Goal: Task Accomplishment & Management: Use online tool/utility

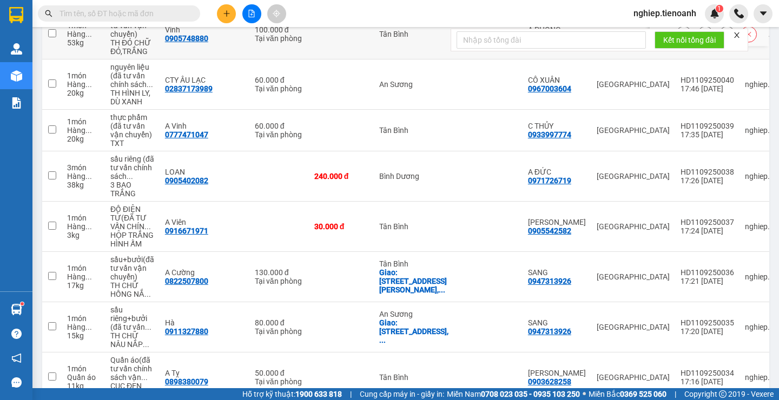
scroll to position [301, 0]
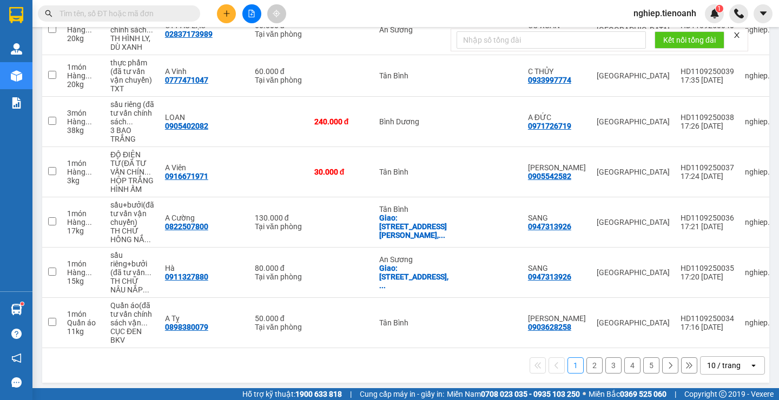
click at [624, 364] on button "4" at bounding box center [632, 366] width 16 height 16
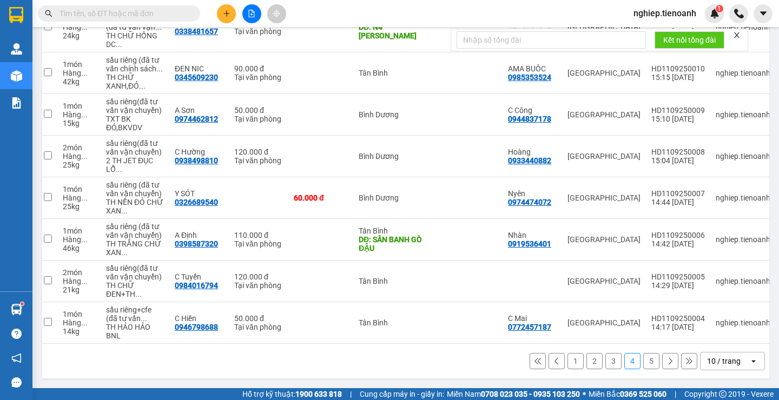
scroll to position [0, 0]
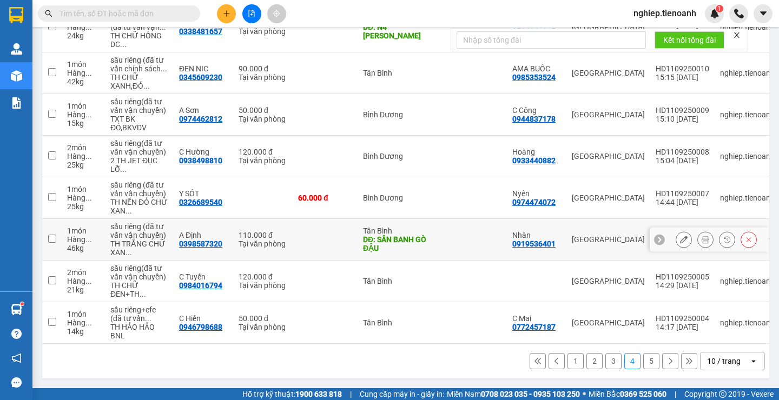
click at [49, 235] on input "checkbox" at bounding box center [52, 239] width 8 height 8
checkbox input "true"
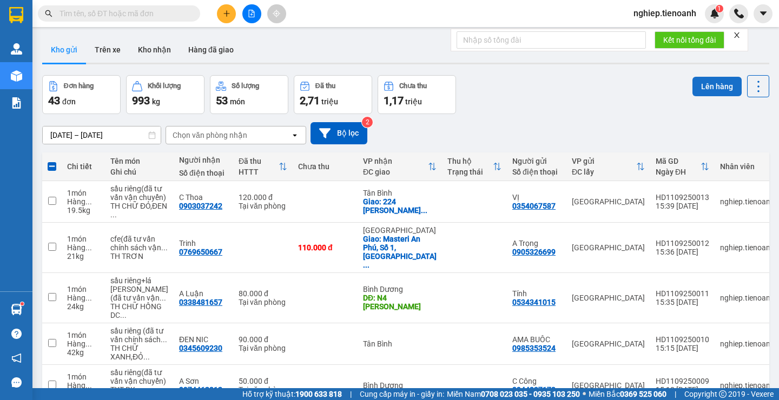
click at [696, 86] on button "Lên hàng" at bounding box center [717, 86] width 49 height 19
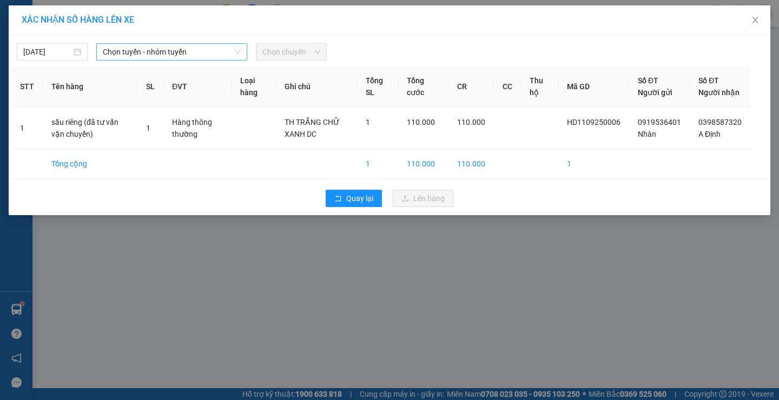
click at [137, 55] on span "Chọn tuyến - nhóm tuyến" at bounding box center [172, 52] width 138 height 16
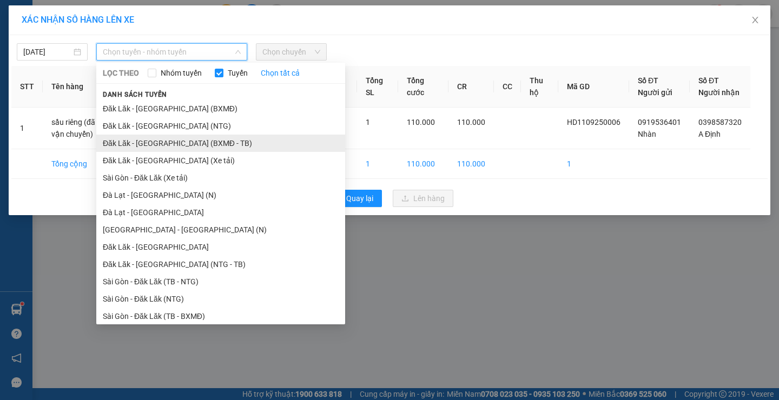
click at [181, 151] on li "Đăk Lăk - [GEOGRAPHIC_DATA] (BXMĐ - TB)" at bounding box center [220, 143] width 249 height 17
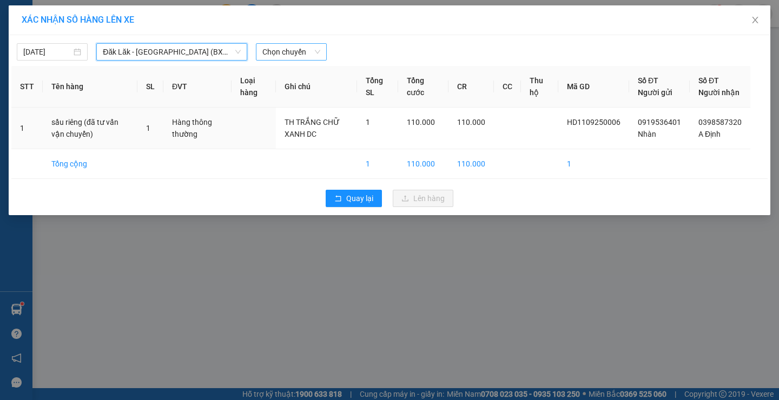
click at [299, 55] on span "Chọn chuyến" at bounding box center [291, 52] width 58 height 16
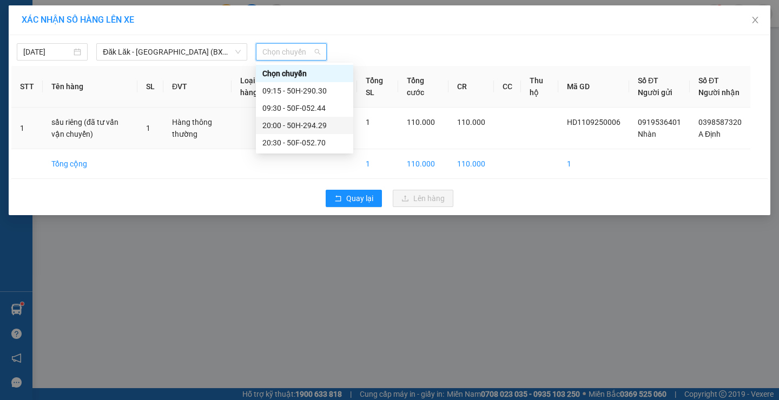
click at [302, 128] on div "20:00 - 50H-294.29" at bounding box center [304, 126] width 84 height 12
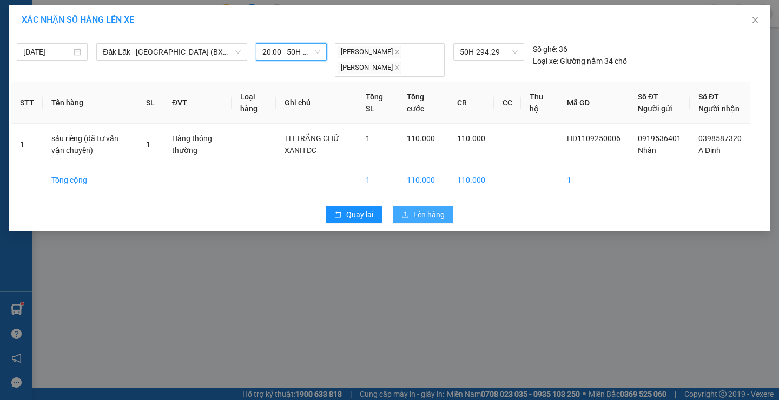
click at [425, 221] on span "Lên hàng" at bounding box center [428, 215] width 31 height 12
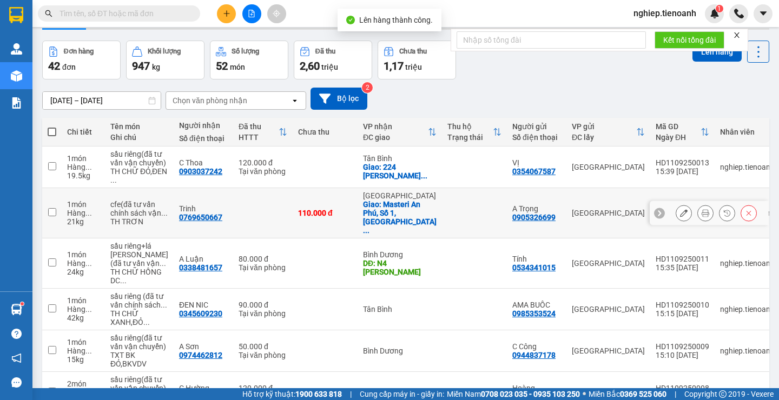
scroll to position [54, 0]
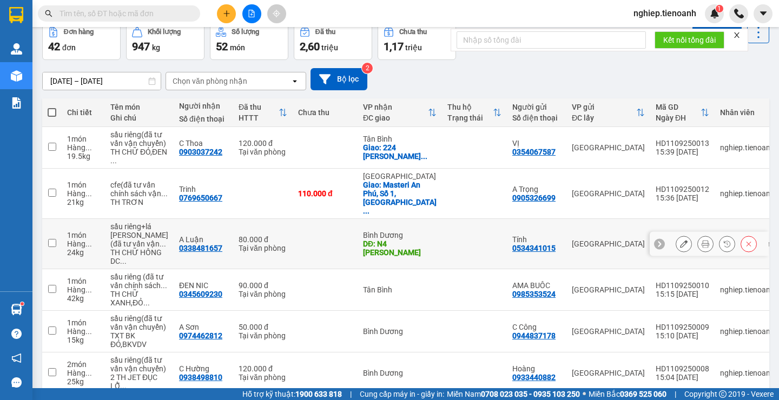
drag, startPoint x: 51, startPoint y: 266, endPoint x: 60, endPoint y: 262, distance: 9.9
click at [52, 247] on input "checkbox" at bounding box center [52, 243] width 8 height 8
checkbox input "true"
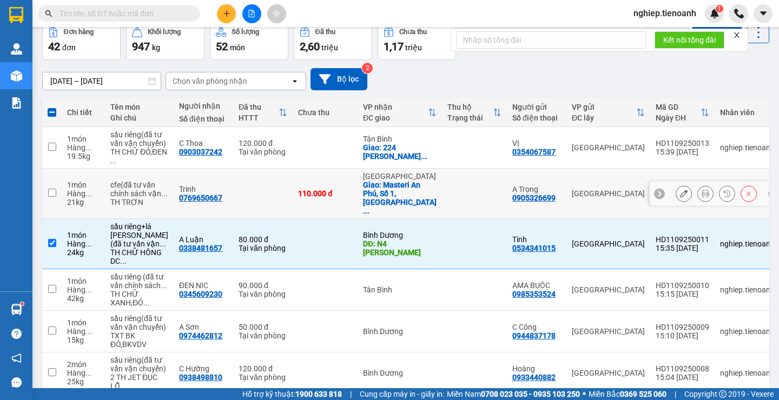
scroll to position [0, 0]
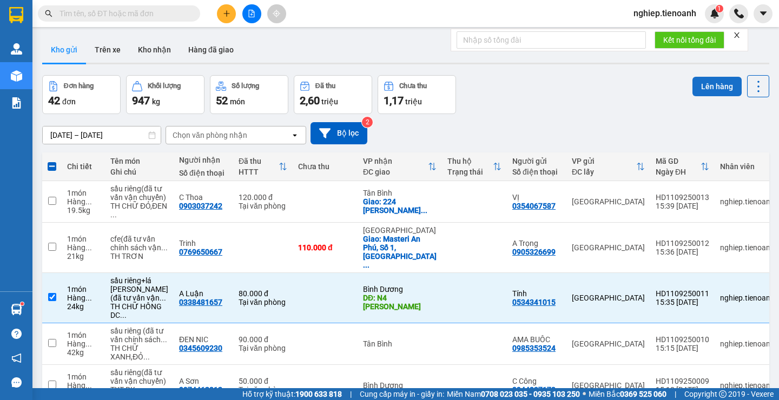
click at [721, 92] on button "Lên hàng" at bounding box center [717, 86] width 49 height 19
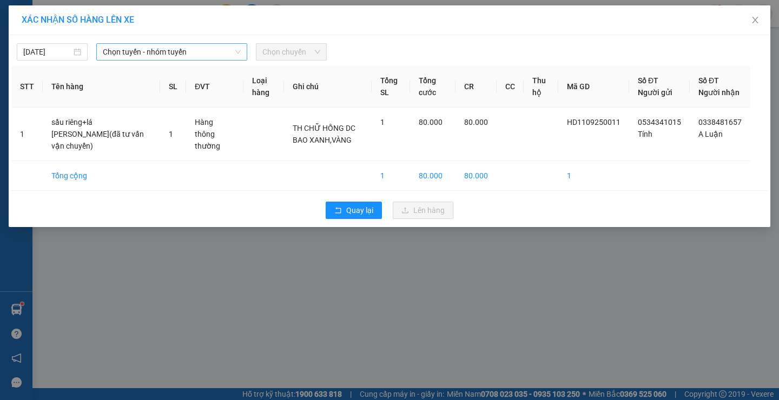
click at [133, 54] on span "Chọn tuyến - nhóm tuyến" at bounding box center [172, 52] width 138 height 16
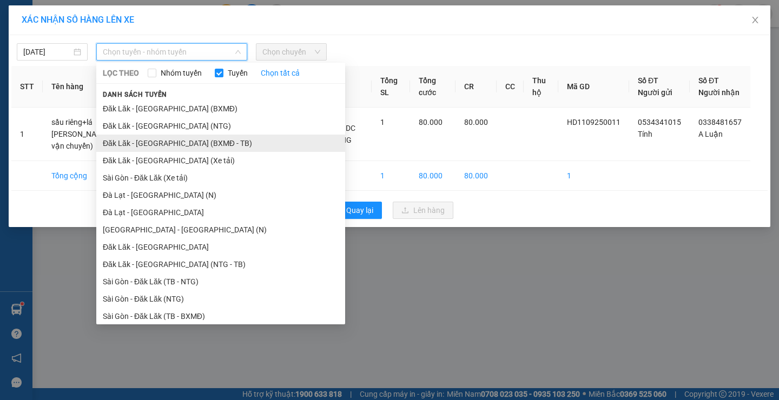
click at [175, 147] on li "Đăk Lăk - [GEOGRAPHIC_DATA] (BXMĐ - TB)" at bounding box center [220, 143] width 249 height 17
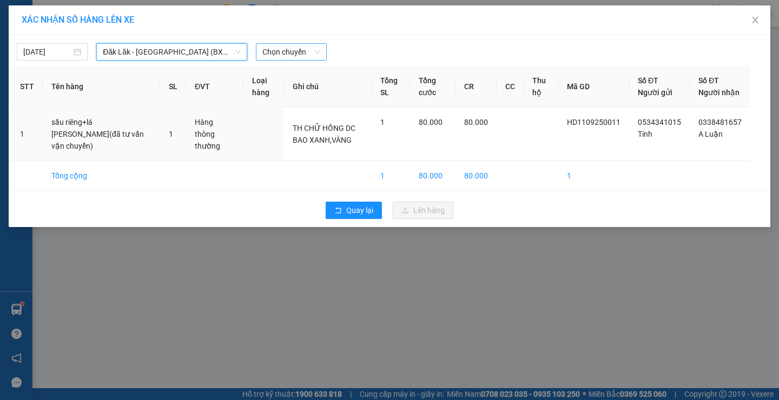
click at [286, 55] on span "Chọn chuyến" at bounding box center [291, 52] width 58 height 16
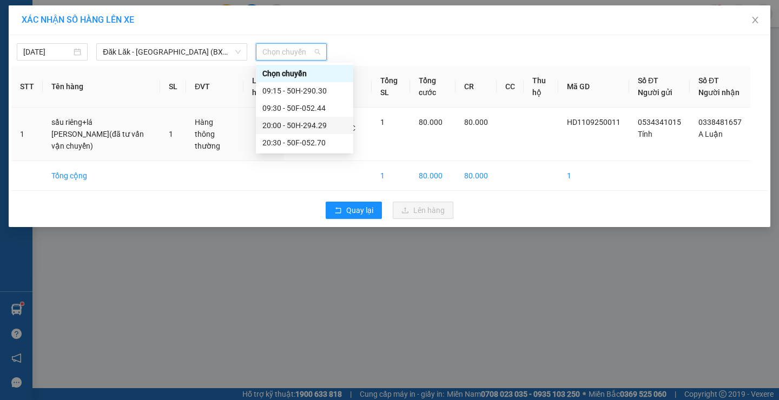
click at [305, 128] on div "20:00 - 50H-294.29" at bounding box center [304, 126] width 84 height 12
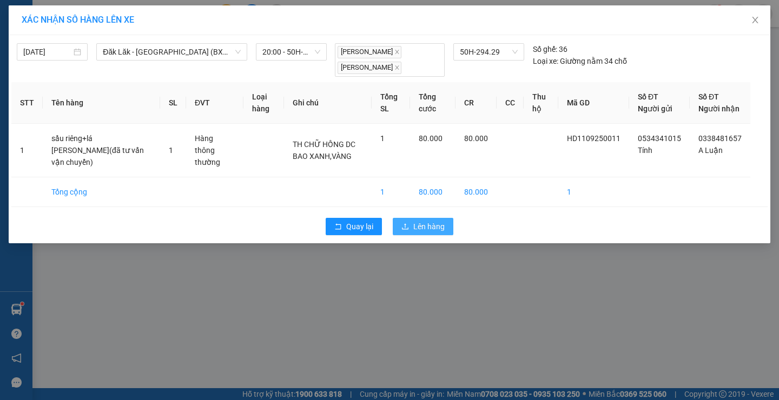
drag, startPoint x: 424, startPoint y: 233, endPoint x: 432, endPoint y: 216, distance: 18.6
click at [424, 229] on button "Lên hàng" at bounding box center [423, 226] width 61 height 17
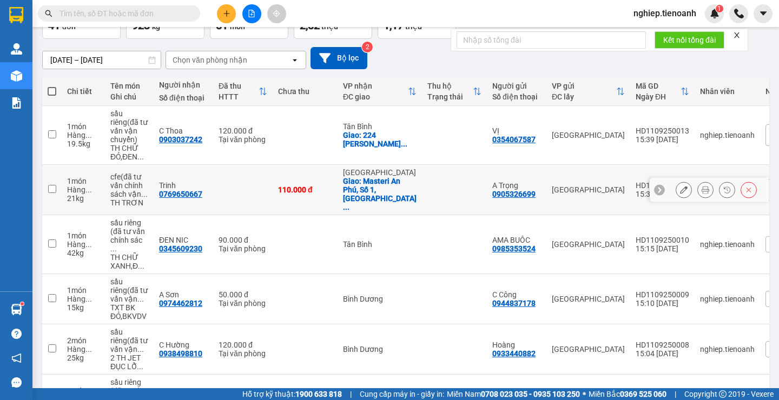
scroll to position [20, 0]
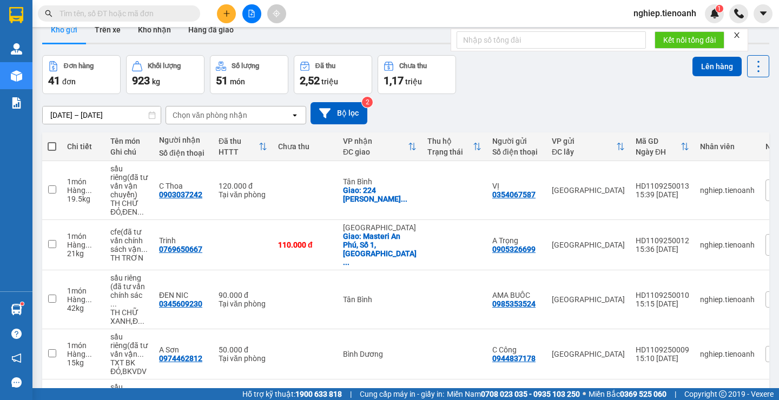
click at [69, 156] on div "Chi tiết" at bounding box center [83, 147] width 32 height 22
click at [49, 148] on span at bounding box center [52, 146] width 9 height 9
click at [52, 141] on input "checkbox" at bounding box center [52, 141] width 0 height 0
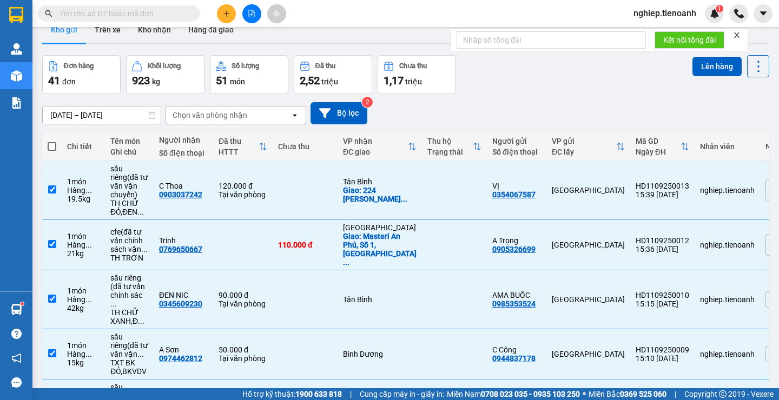
checkbox input "true"
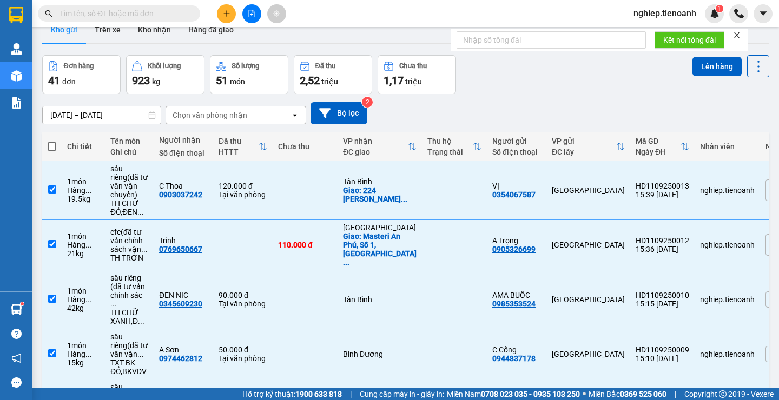
checkbox input "true"
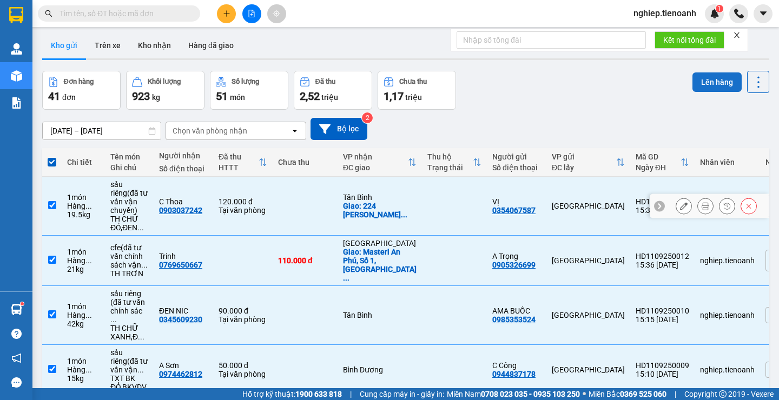
scroll to position [0, 0]
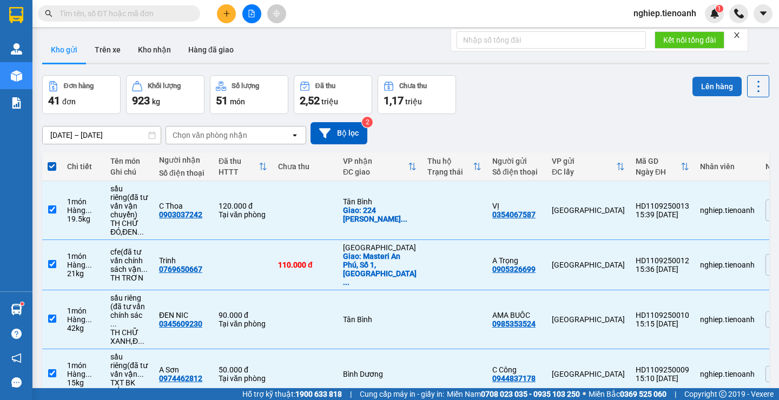
click at [717, 88] on button "Lên hàng" at bounding box center [717, 86] width 49 height 19
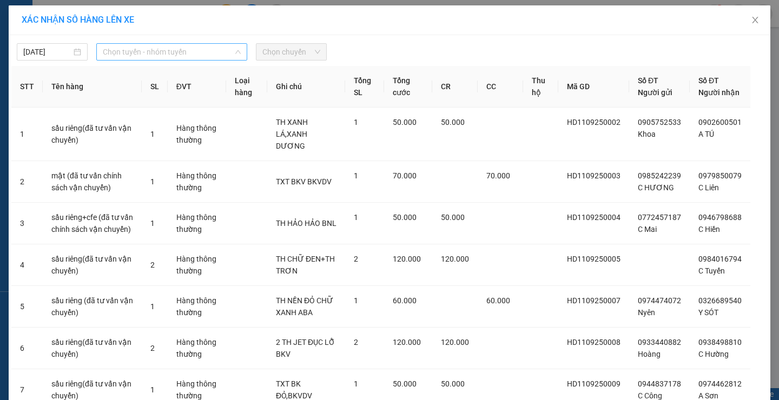
click at [153, 53] on span "Chọn tuyến - nhóm tuyến" at bounding box center [172, 52] width 138 height 16
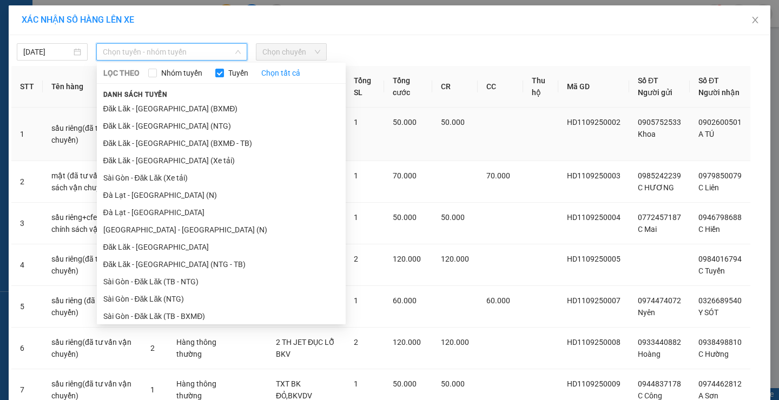
click at [180, 160] on li "Đăk Lăk - [GEOGRAPHIC_DATA] (Xe tải)" at bounding box center [221, 160] width 249 height 17
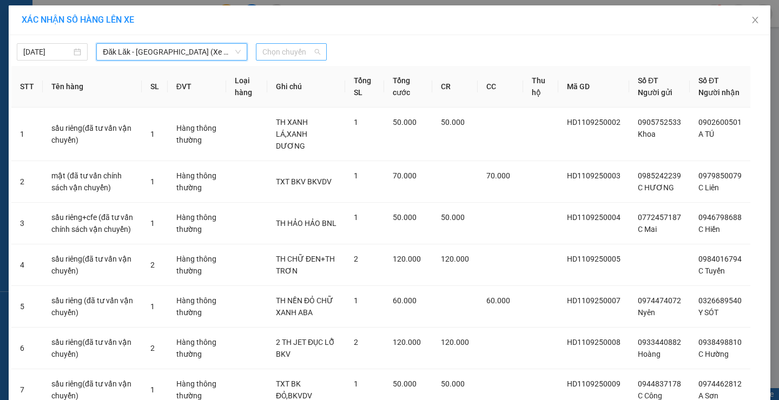
click at [300, 51] on span "Chọn chuyến" at bounding box center [291, 52] width 58 height 16
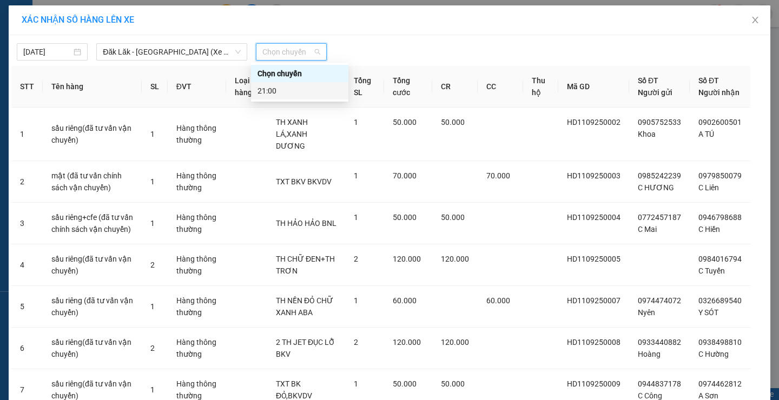
click at [283, 89] on div "21:00" at bounding box center [300, 91] width 84 height 12
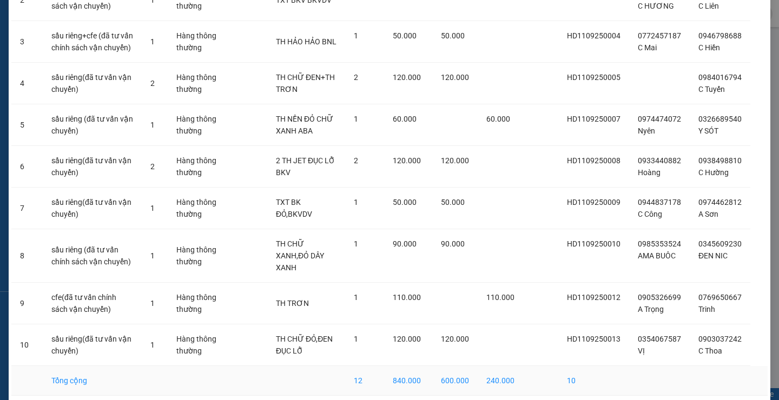
scroll to position [221, 0]
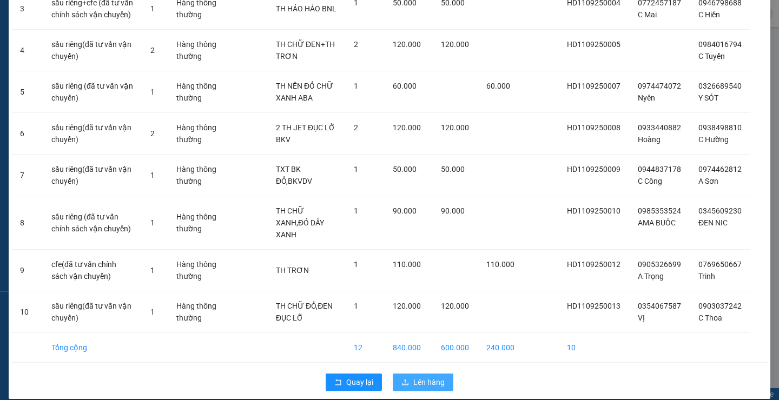
click at [414, 377] on span "Lên hàng" at bounding box center [428, 383] width 31 height 12
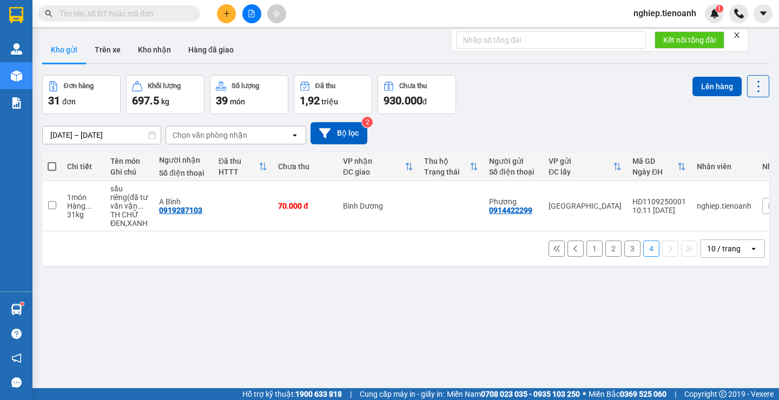
click at [587, 257] on button "1" at bounding box center [595, 249] width 16 height 16
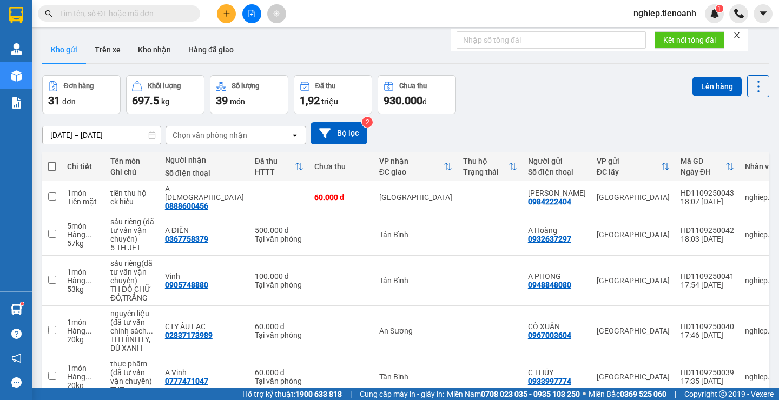
click at [49, 168] on span at bounding box center [52, 166] width 9 height 9
click at [52, 161] on input "checkbox" at bounding box center [52, 161] width 0 height 0
checkbox input "true"
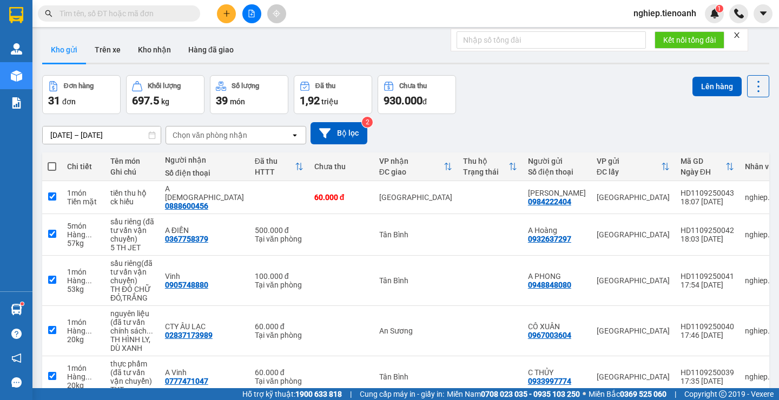
checkbox input "true"
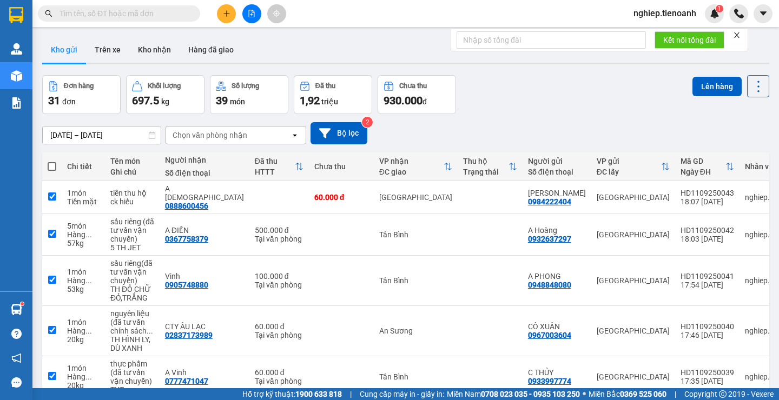
checkbox input "true"
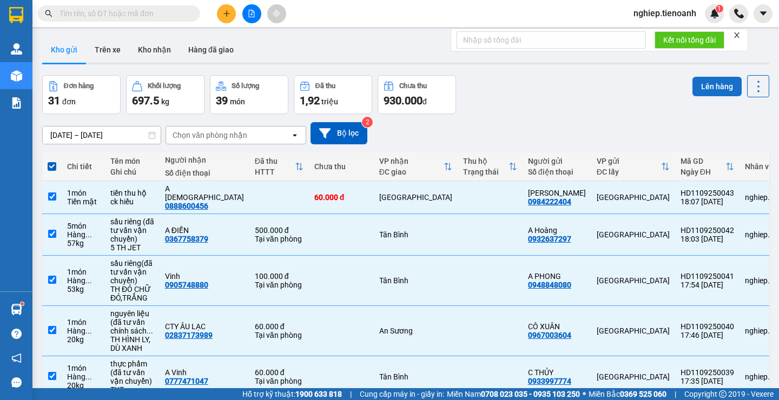
click at [703, 88] on button "Lên hàng" at bounding box center [717, 86] width 49 height 19
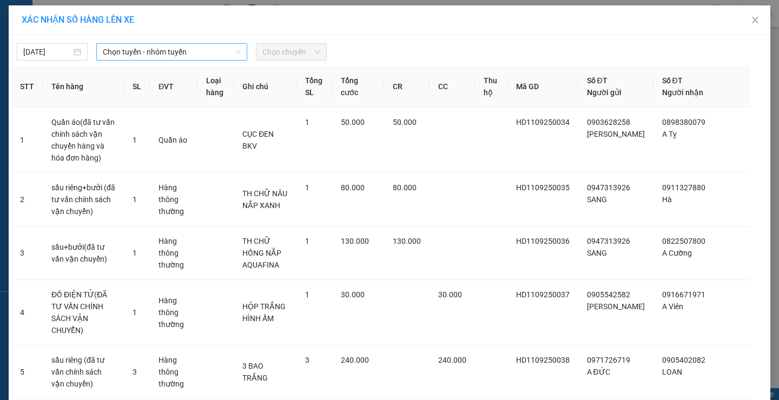
click at [127, 52] on span "Chọn tuyến - nhóm tuyến" at bounding box center [172, 52] width 138 height 16
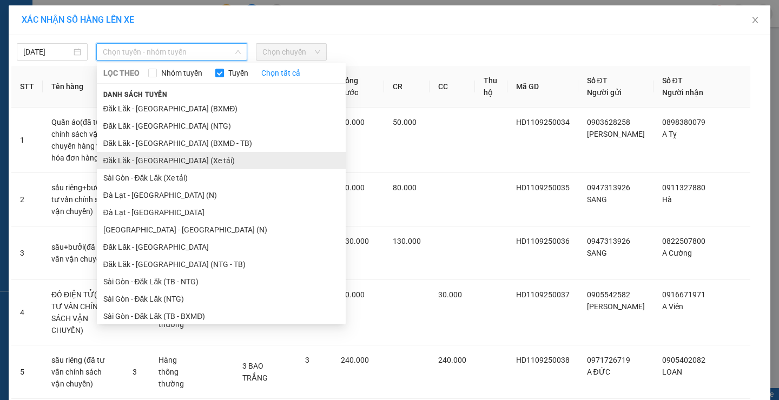
click at [156, 161] on li "Đăk Lăk - [GEOGRAPHIC_DATA] (Xe tải)" at bounding box center [221, 160] width 249 height 17
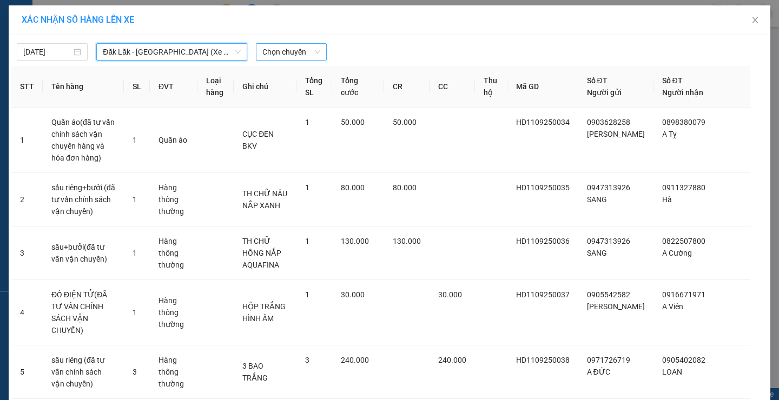
click at [292, 46] on span "Chọn chuyến" at bounding box center [291, 52] width 58 height 16
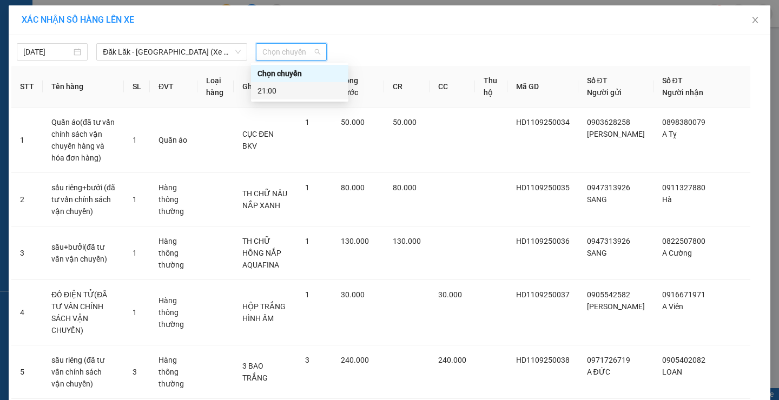
click at [286, 87] on div "21:00" at bounding box center [300, 91] width 84 height 12
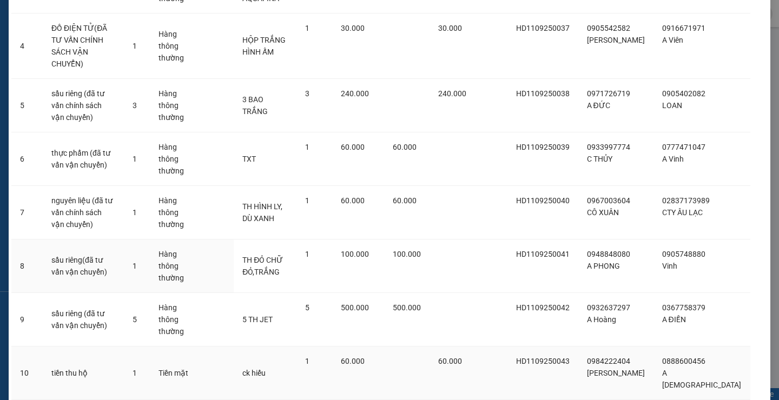
scroll to position [317, 0]
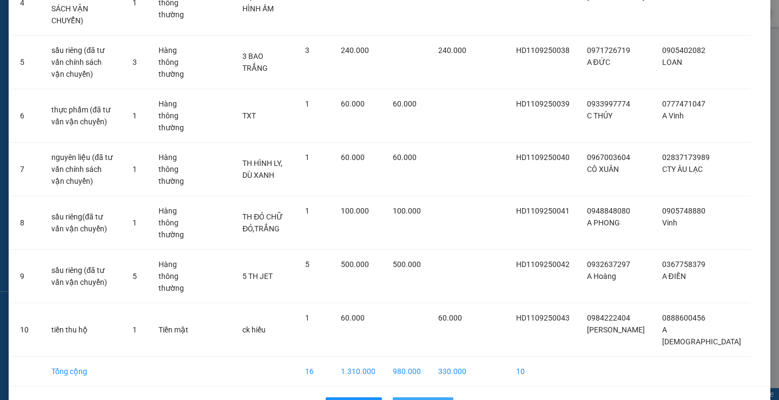
click at [413, 400] on span "Lên hàng" at bounding box center [428, 406] width 31 height 12
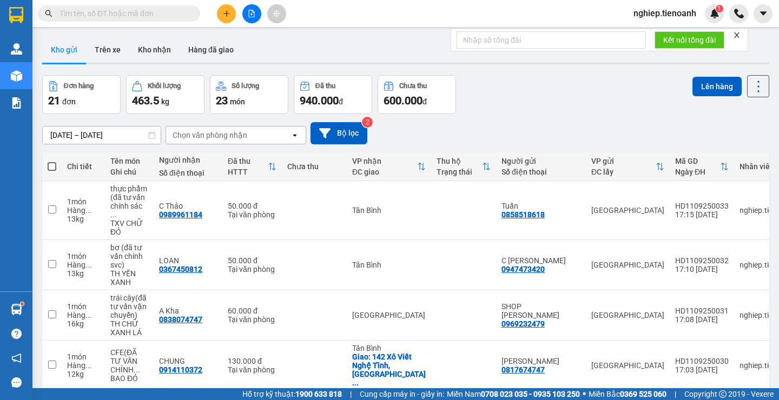
click at [51, 164] on span at bounding box center [52, 166] width 9 height 9
click at [52, 161] on input "checkbox" at bounding box center [52, 161] width 0 height 0
checkbox input "true"
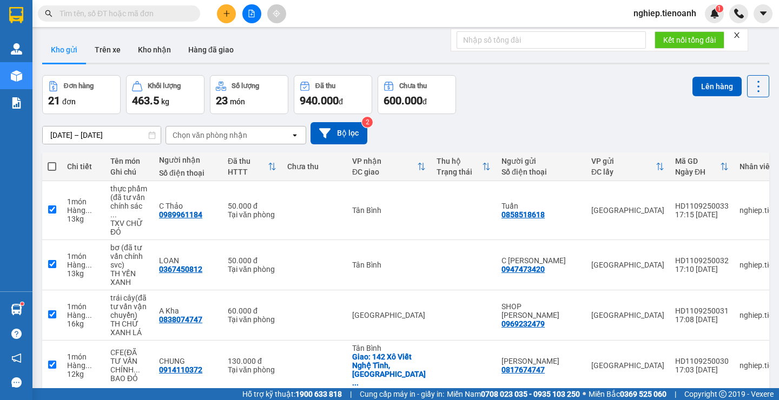
checkbox input "true"
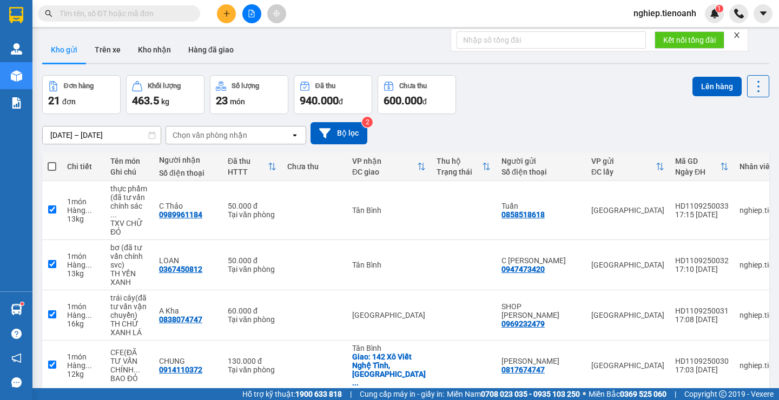
checkbox input "true"
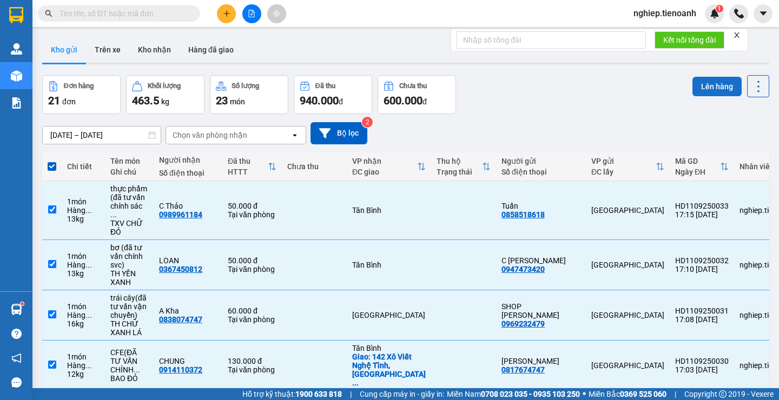
click at [699, 92] on button "Lên hàng" at bounding box center [717, 86] width 49 height 19
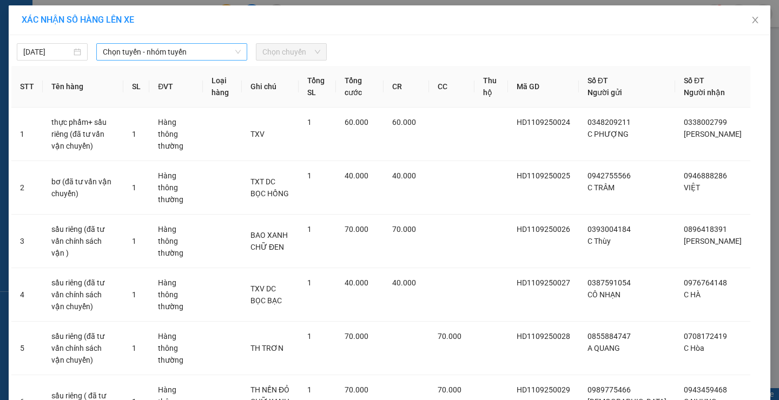
click at [154, 47] on span "Chọn tuyến - nhóm tuyến" at bounding box center [172, 52] width 138 height 16
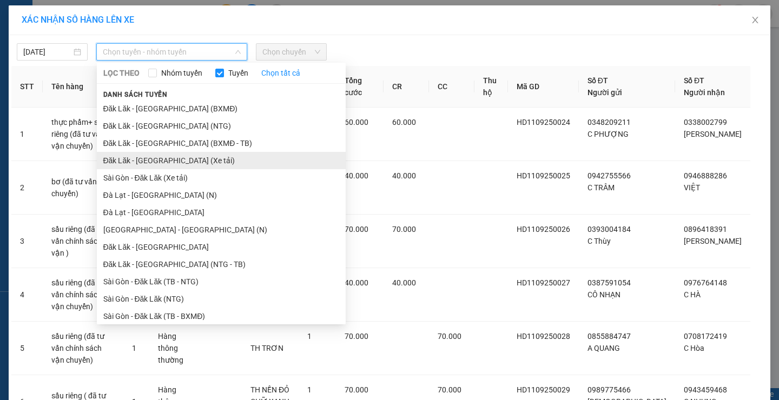
click at [177, 162] on li "Đăk Lăk - [GEOGRAPHIC_DATA] (Xe tải)" at bounding box center [221, 160] width 249 height 17
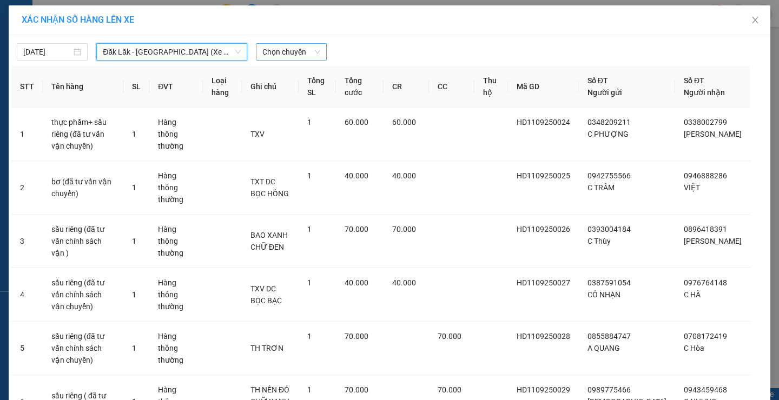
click at [308, 55] on span "Chọn chuyến" at bounding box center [291, 52] width 58 height 16
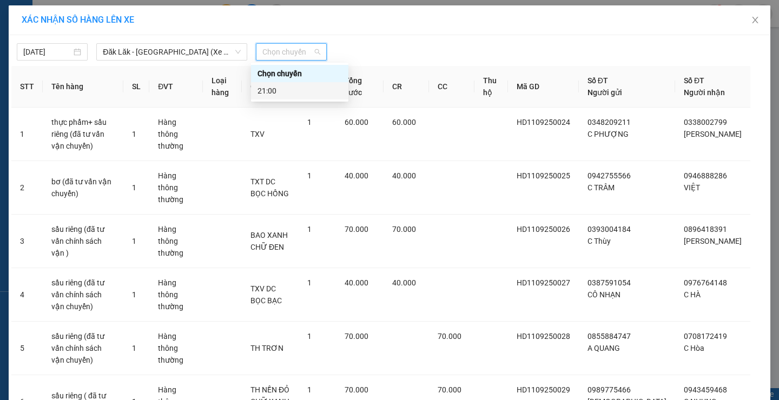
click at [284, 91] on div "21:00" at bounding box center [300, 91] width 84 height 12
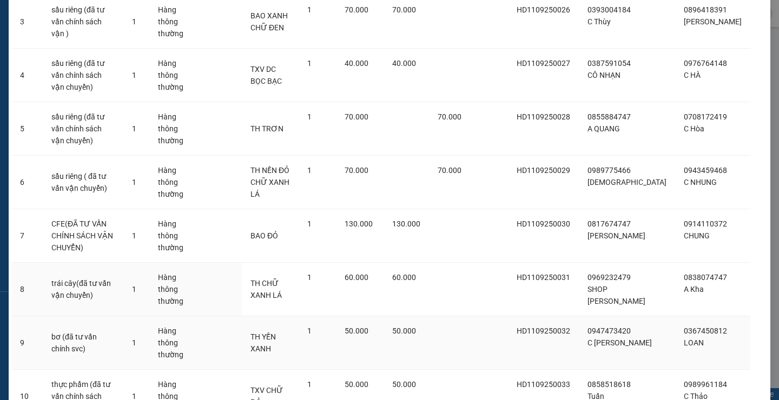
scroll to position [233, 0]
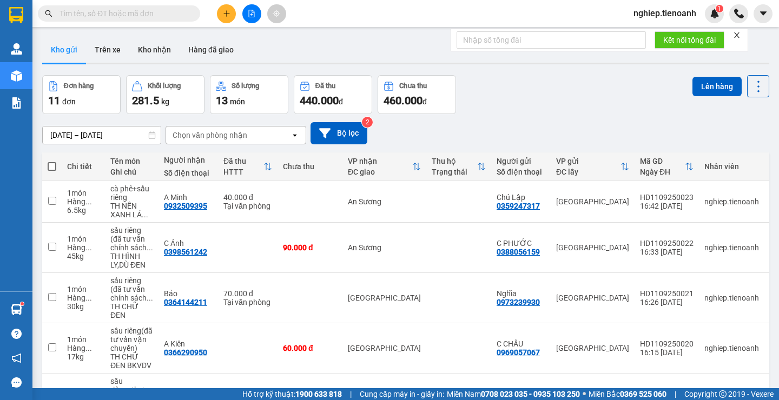
click at [50, 165] on span at bounding box center [52, 166] width 9 height 9
click at [52, 161] on input "checkbox" at bounding box center [52, 161] width 0 height 0
checkbox input "true"
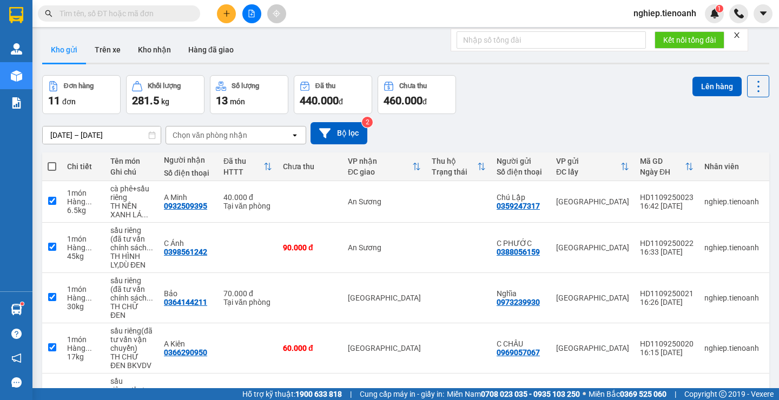
checkbox input "true"
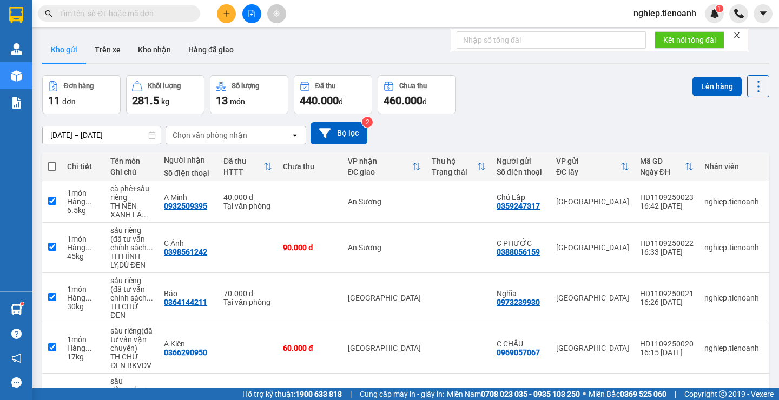
checkbox input "true"
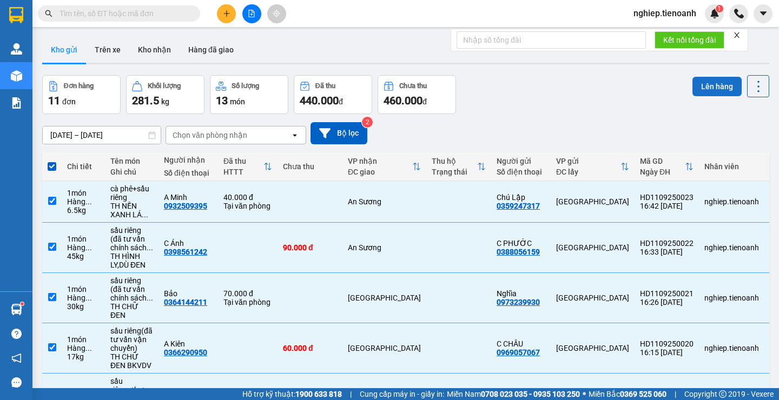
click at [700, 89] on button "Lên hàng" at bounding box center [717, 86] width 49 height 19
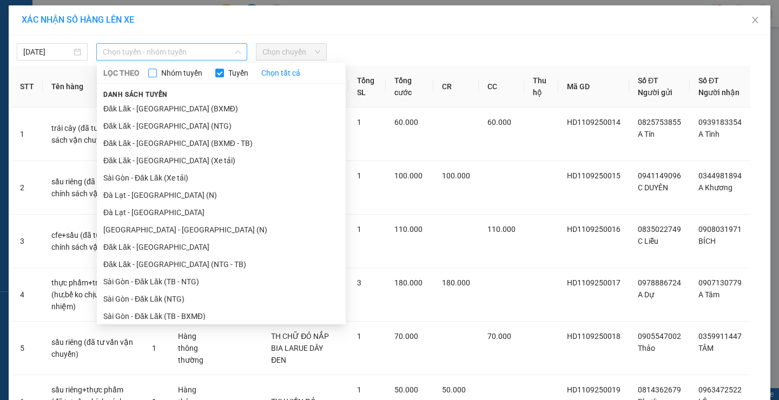
drag, startPoint x: 167, startPoint y: 49, endPoint x: 162, endPoint y: 74, distance: 24.8
click at [168, 49] on span "Chọn tuyến - nhóm tuyến" at bounding box center [172, 52] width 138 height 16
click at [156, 161] on li "Đăk Lăk - [GEOGRAPHIC_DATA] (Xe tải)" at bounding box center [221, 160] width 249 height 17
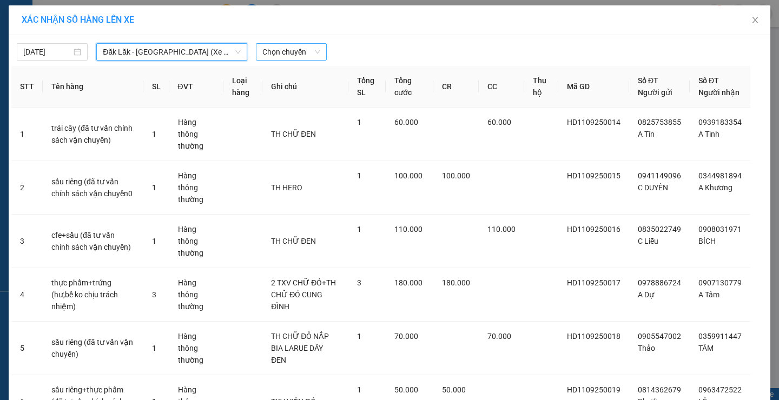
click at [281, 56] on span "Chọn chuyến" at bounding box center [291, 52] width 58 height 16
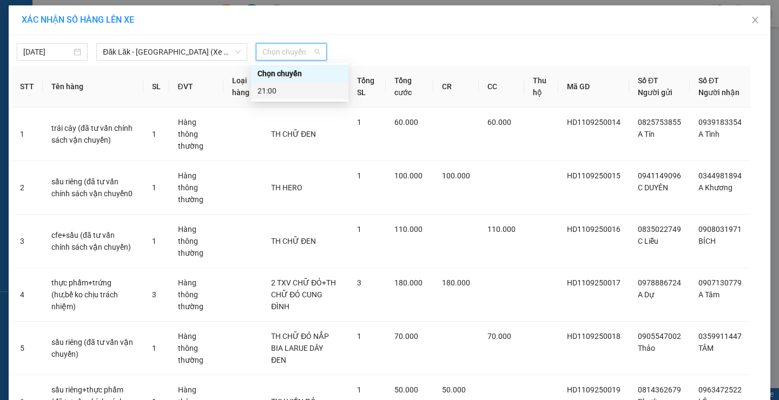
click at [280, 91] on div "21:00" at bounding box center [300, 91] width 84 height 12
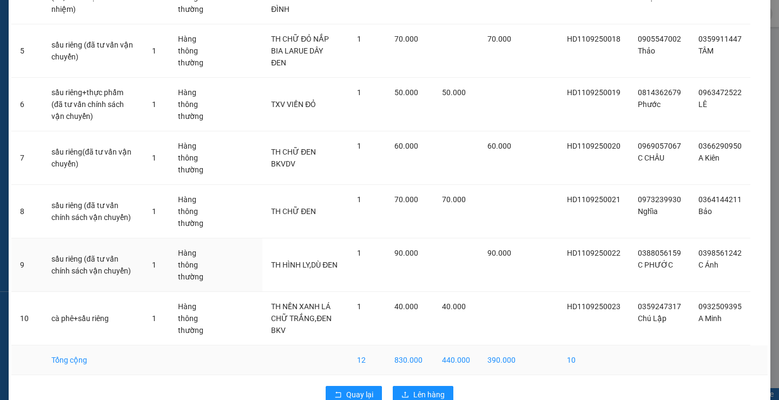
scroll to position [340, 0]
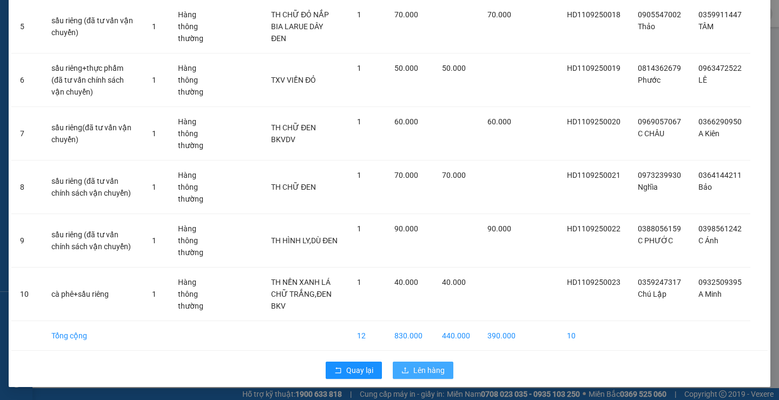
click at [419, 372] on span "Lên hàng" at bounding box center [428, 371] width 31 height 12
click at [419, 371] on span "Lên hàng" at bounding box center [428, 371] width 31 height 12
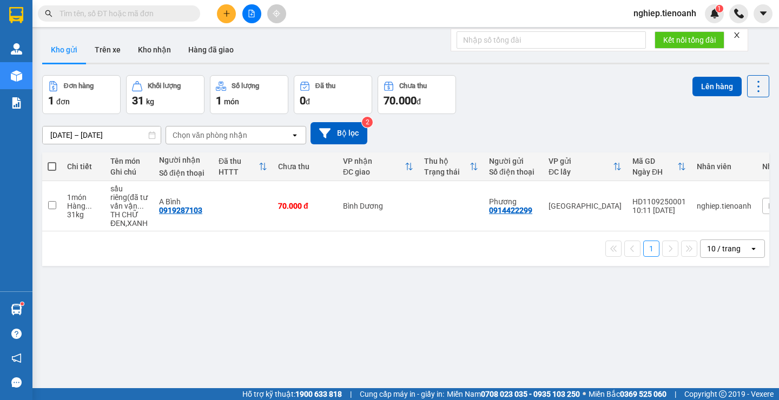
drag, startPoint x: 49, startPoint y: 165, endPoint x: 60, endPoint y: 164, distance: 10.8
click at [48, 165] on span at bounding box center [52, 166] width 9 height 9
click at [52, 161] on input "checkbox" at bounding box center [52, 161] width 0 height 0
checkbox input "true"
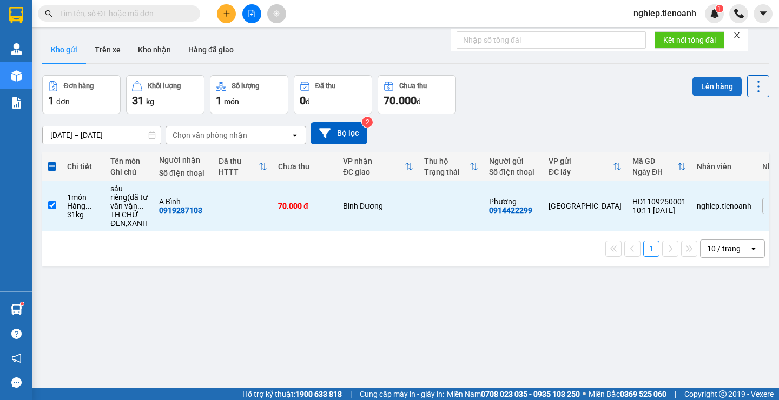
click at [706, 82] on button "Lên hàng" at bounding box center [717, 86] width 49 height 19
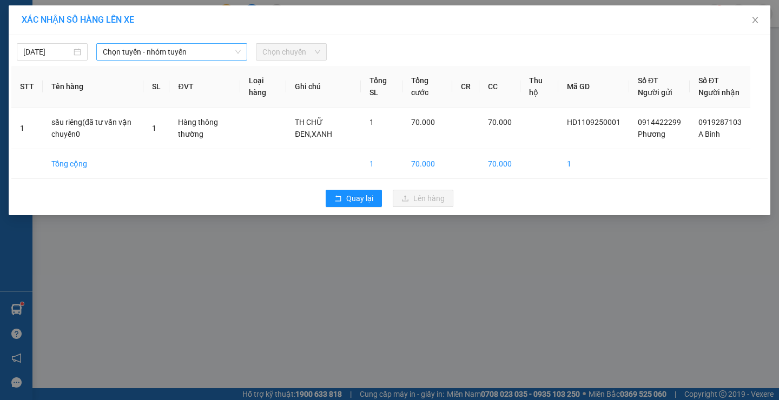
click at [157, 55] on span "Chọn tuyến - nhóm tuyến" at bounding box center [172, 52] width 138 height 16
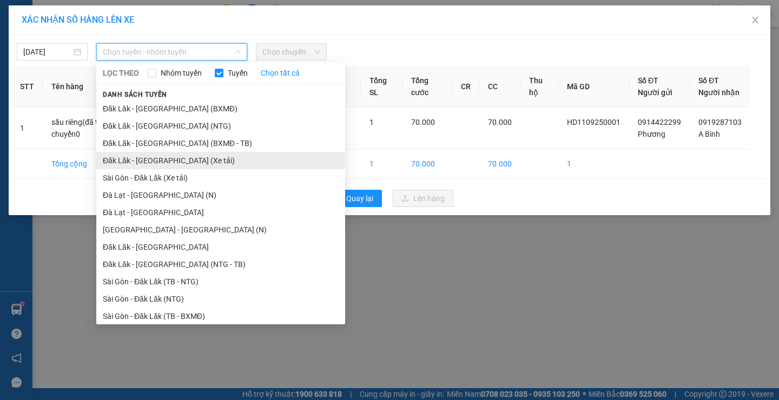
click at [169, 162] on li "Đăk Lăk - [GEOGRAPHIC_DATA] (Xe tải)" at bounding box center [220, 160] width 249 height 17
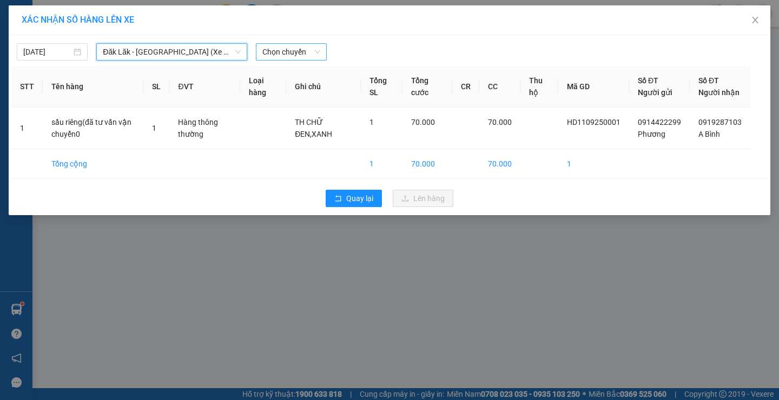
click at [287, 52] on span "Chọn chuyến" at bounding box center [291, 52] width 58 height 16
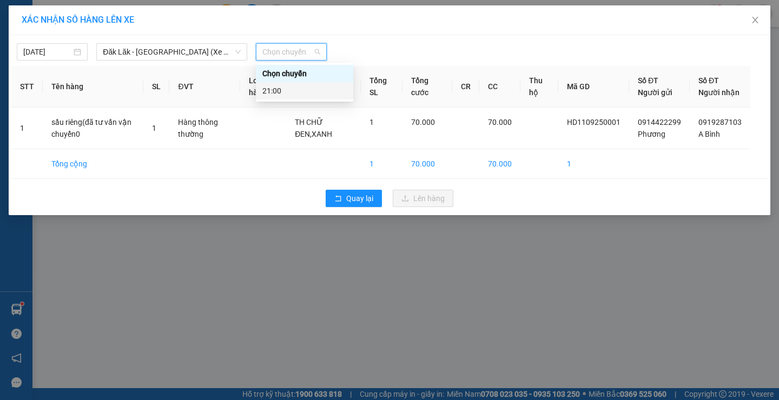
click at [296, 91] on div "21:00" at bounding box center [304, 91] width 84 height 12
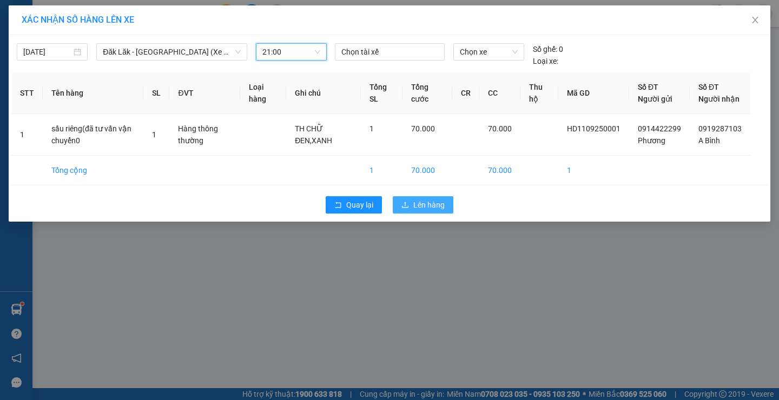
click at [423, 211] on span "Lên hàng" at bounding box center [428, 205] width 31 height 12
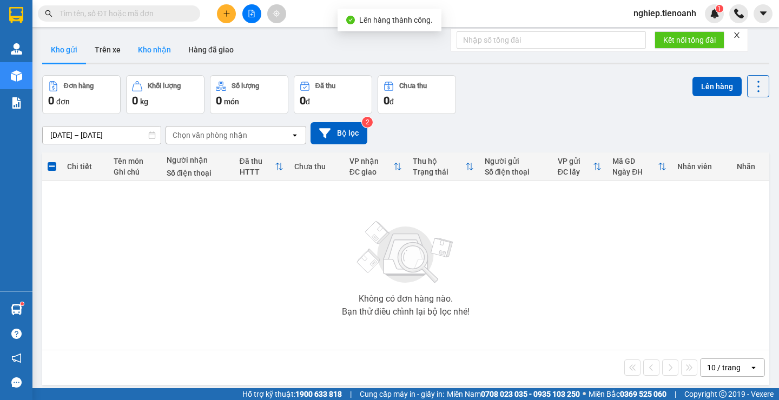
click at [159, 51] on button "Kho nhận" at bounding box center [154, 50] width 50 height 26
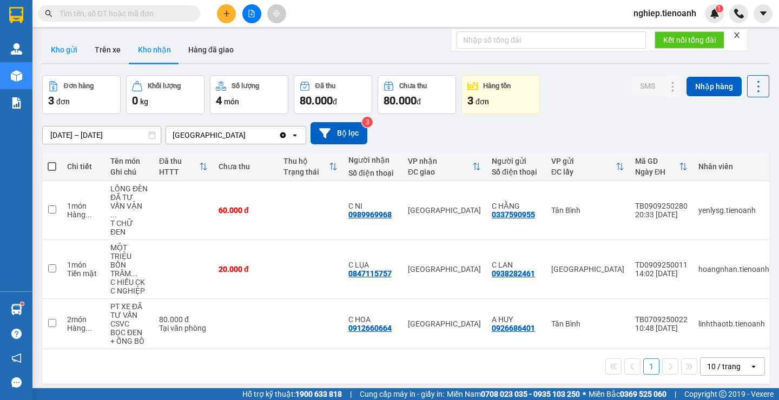
click at [70, 46] on button "Kho gửi" at bounding box center [64, 50] width 44 height 26
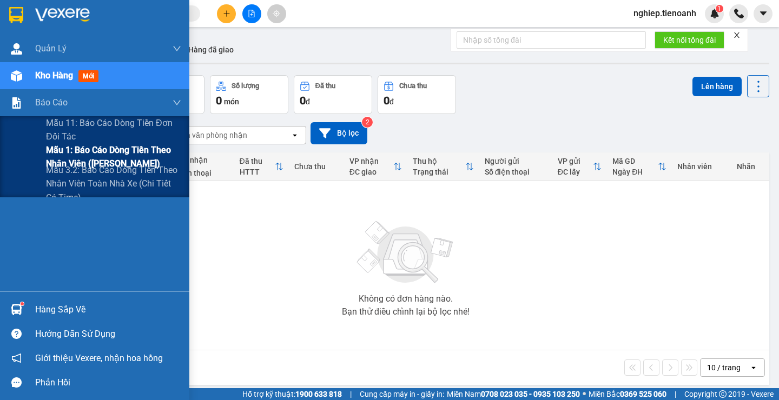
click at [98, 158] on span "Mẫu 1: Báo cáo dòng tiền theo nhân viên ([PERSON_NAME])" at bounding box center [113, 156] width 135 height 27
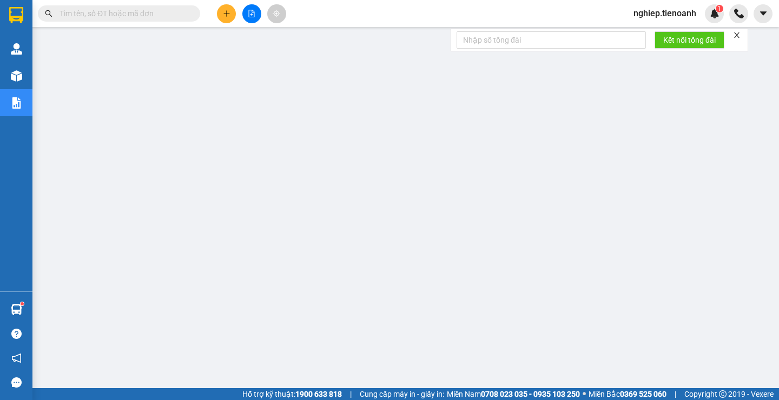
drag, startPoint x: 767, startPoint y: 96, endPoint x: 765, endPoint y: 52, distance: 44.4
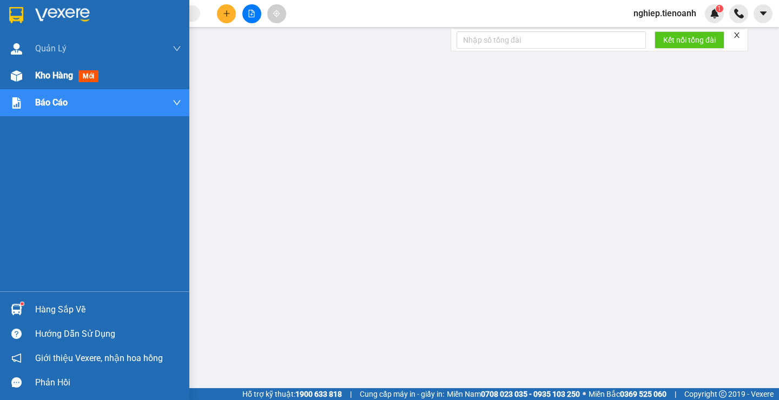
click at [45, 79] on span "Kho hàng" at bounding box center [54, 75] width 38 height 10
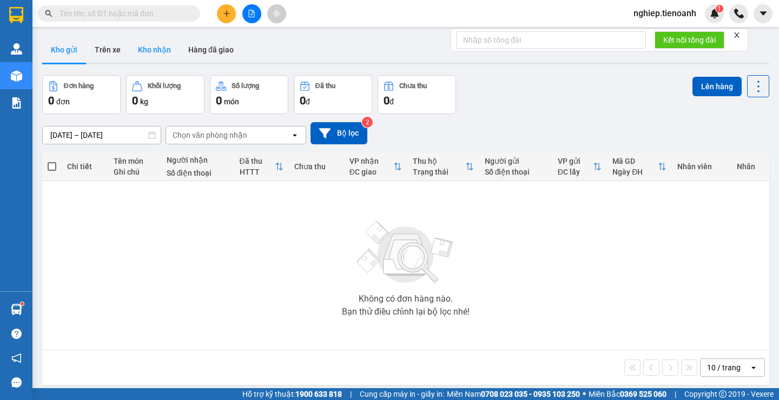
click at [132, 45] on button "Kho nhận" at bounding box center [154, 50] width 50 height 26
